Goal: Check status: Check status

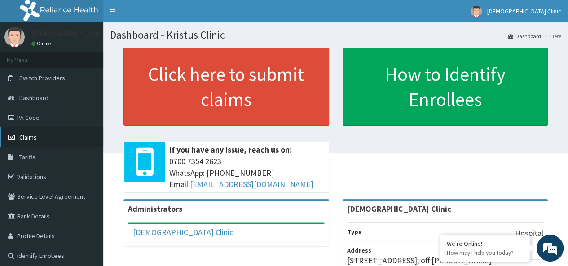
click at [28, 136] on span "Claims" at bounding box center [28, 137] width 18 height 8
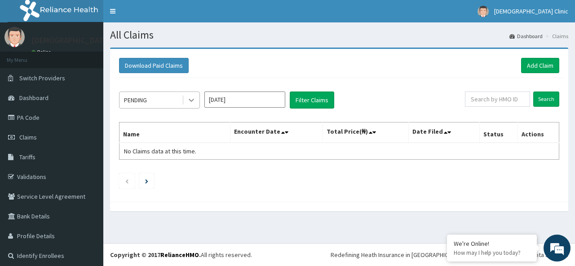
click at [193, 101] on icon at bounding box center [191, 100] width 9 height 9
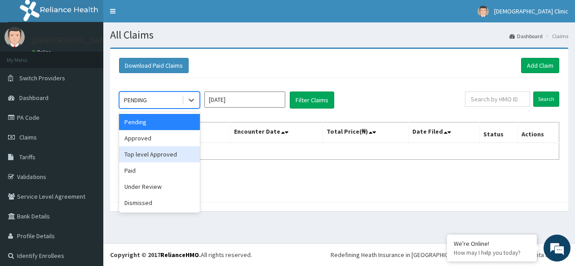
click at [153, 151] on div "Top level Approved" at bounding box center [159, 154] width 81 height 16
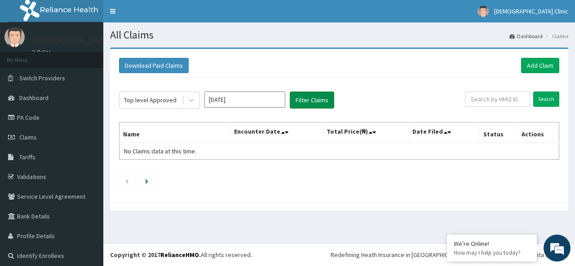
click at [308, 101] on button "Filter Claims" at bounding box center [312, 100] width 44 height 17
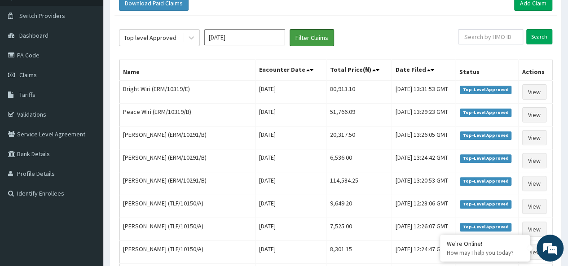
scroll to position [54, 0]
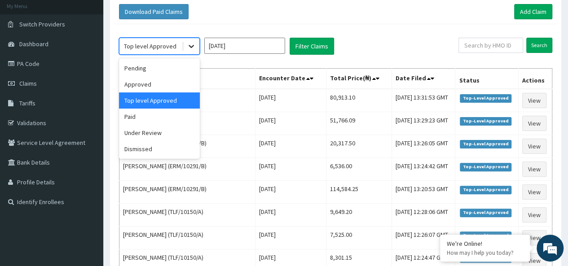
click at [192, 44] on icon at bounding box center [191, 46] width 9 height 9
click at [146, 116] on div "Paid" at bounding box center [159, 117] width 81 height 16
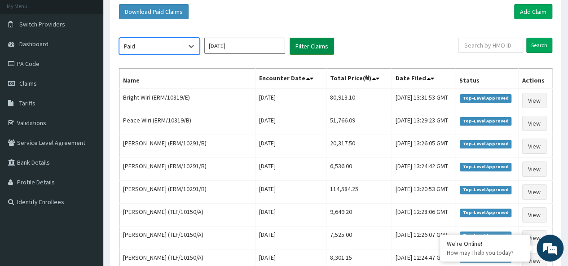
click at [311, 44] on button "Filter Claims" at bounding box center [312, 46] width 44 height 17
click at [313, 44] on button "Filter Claims" at bounding box center [312, 46] width 44 height 17
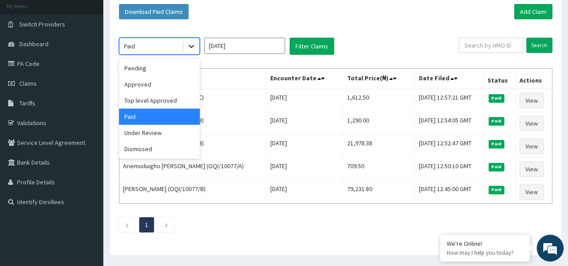
click at [190, 46] on icon at bounding box center [191, 46] width 5 height 3
click at [167, 101] on div "Top level Approved" at bounding box center [159, 100] width 81 height 16
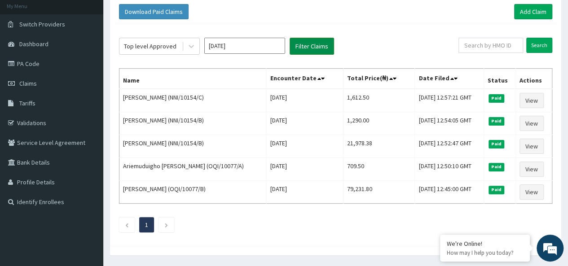
click at [312, 48] on button "Filter Claims" at bounding box center [312, 46] width 44 height 17
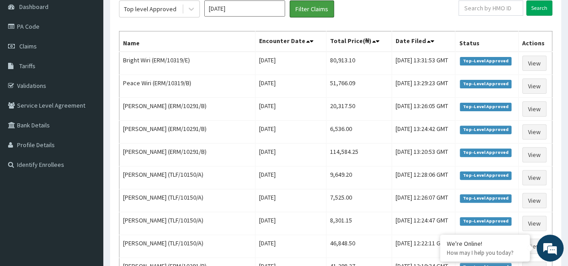
scroll to position [90, 0]
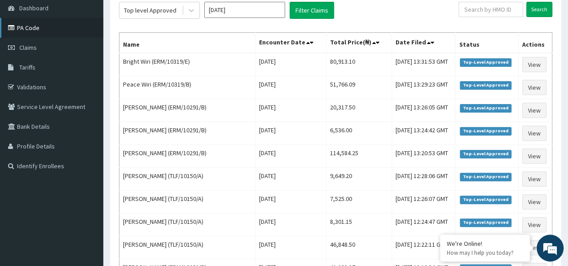
click at [31, 26] on link "PA Code" at bounding box center [51, 28] width 103 height 20
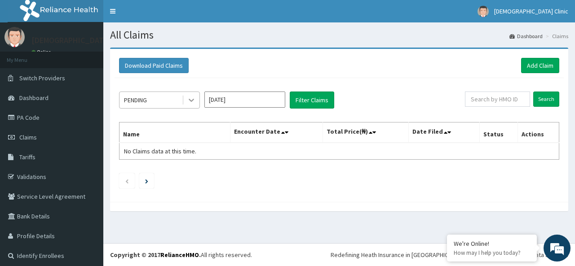
click at [192, 97] on icon at bounding box center [191, 100] width 9 height 9
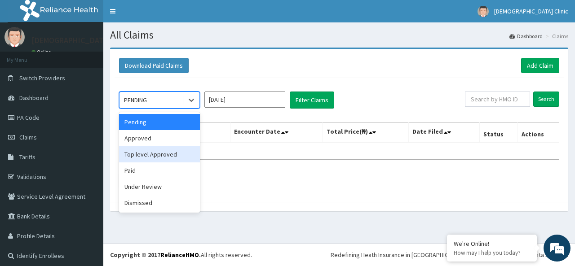
click at [176, 156] on div "Top level Approved" at bounding box center [159, 154] width 81 height 16
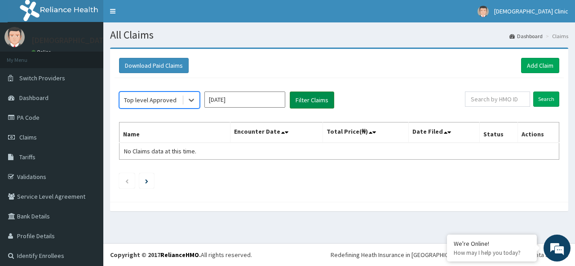
click at [308, 100] on button "Filter Claims" at bounding box center [312, 100] width 44 height 17
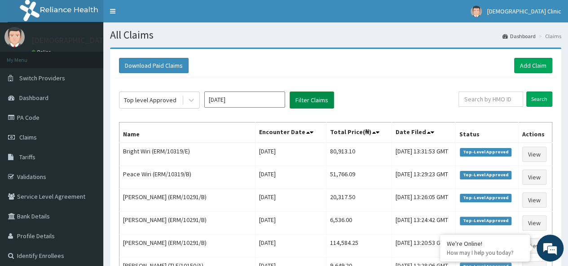
click at [308, 100] on button "Filter Claims" at bounding box center [312, 100] width 44 height 17
click at [191, 101] on icon at bounding box center [191, 100] width 5 height 3
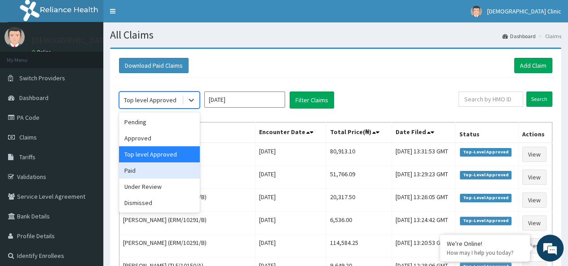
click at [155, 173] on div "Paid" at bounding box center [159, 170] width 81 height 16
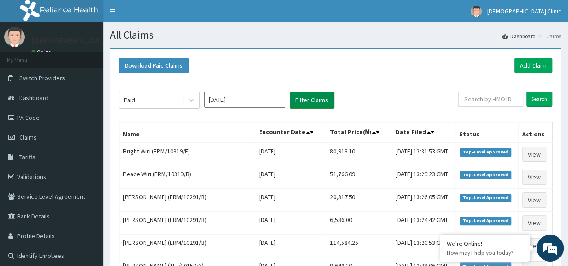
click at [310, 97] on button "Filter Claims" at bounding box center [312, 100] width 44 height 17
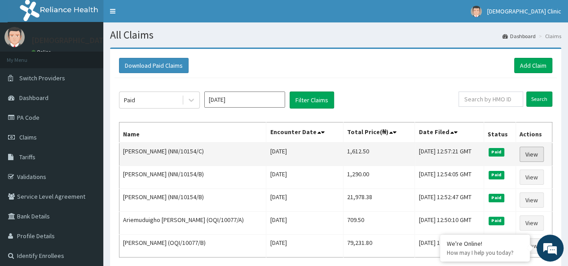
click at [536, 153] on link "View" at bounding box center [531, 154] width 24 height 15
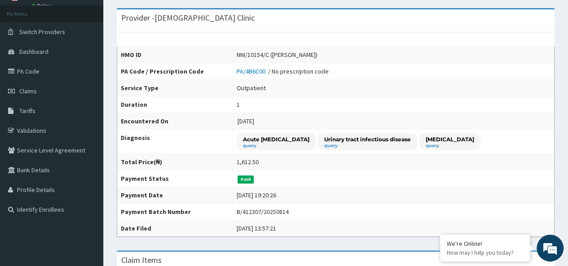
scroll to position [36, 0]
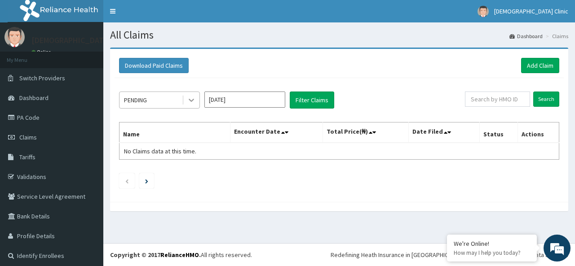
click at [192, 101] on icon at bounding box center [191, 100] width 5 height 3
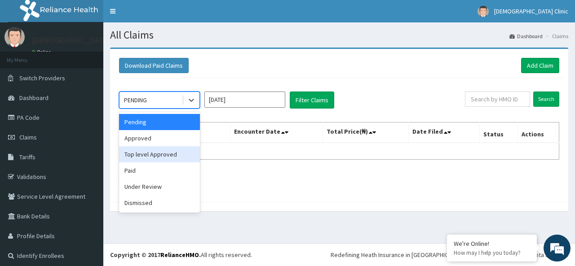
click at [171, 151] on div "Top level Approved" at bounding box center [159, 154] width 81 height 16
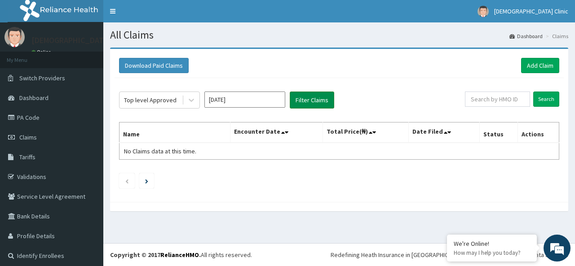
click at [317, 103] on button "Filter Claims" at bounding box center [312, 100] width 44 height 17
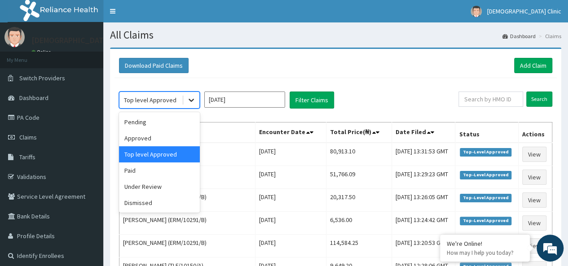
click at [191, 101] on icon at bounding box center [191, 100] width 5 height 3
click at [158, 168] on div "Paid" at bounding box center [159, 170] width 81 height 16
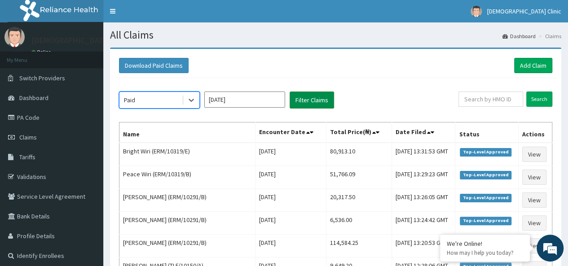
click at [319, 96] on button "Filter Claims" at bounding box center [312, 100] width 44 height 17
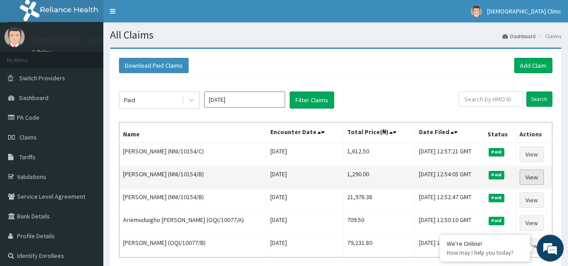
click at [534, 174] on link "View" at bounding box center [531, 177] width 24 height 15
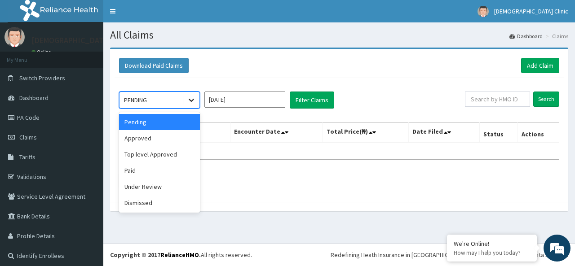
click at [192, 100] on icon at bounding box center [191, 100] width 5 height 3
click at [162, 169] on div "Paid" at bounding box center [159, 170] width 81 height 16
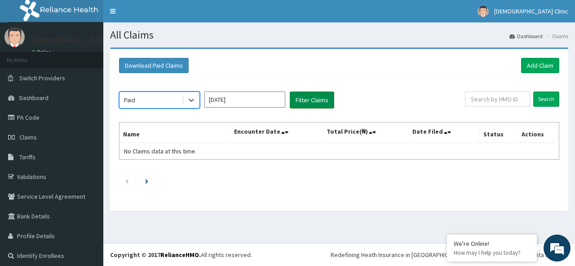
click at [321, 96] on button "Filter Claims" at bounding box center [312, 100] width 44 height 17
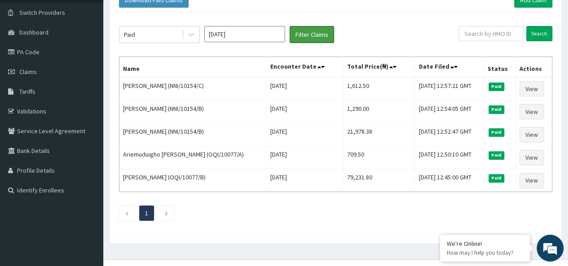
scroll to position [72, 0]
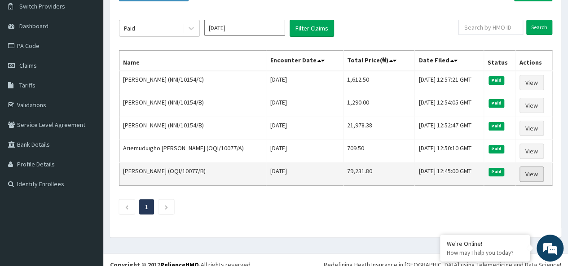
click at [527, 170] on link "View" at bounding box center [531, 174] width 24 height 15
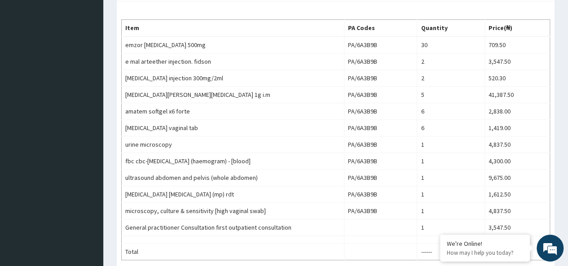
scroll to position [323, 0]
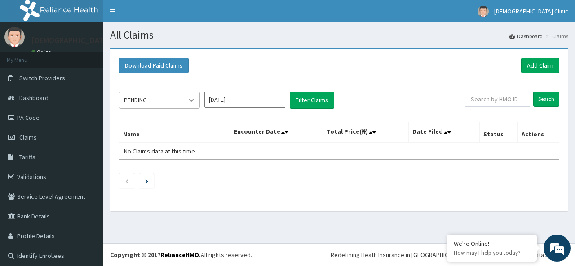
click at [190, 98] on icon at bounding box center [191, 100] width 9 height 9
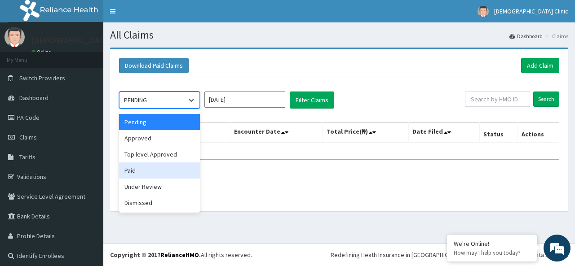
click at [135, 174] on div "Paid" at bounding box center [159, 170] width 81 height 16
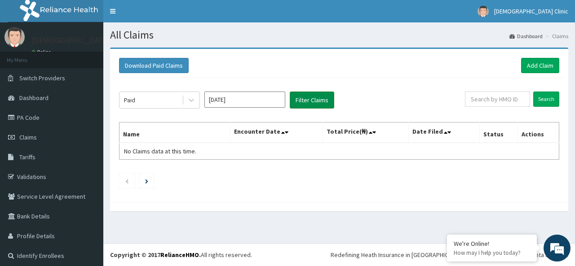
click at [303, 102] on button "Filter Claims" at bounding box center [312, 100] width 44 height 17
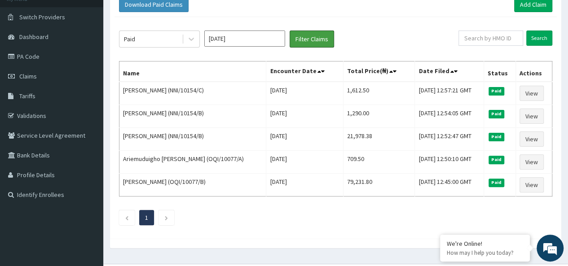
scroll to position [72, 0]
